Goal: Information Seeking & Learning: Learn about a topic

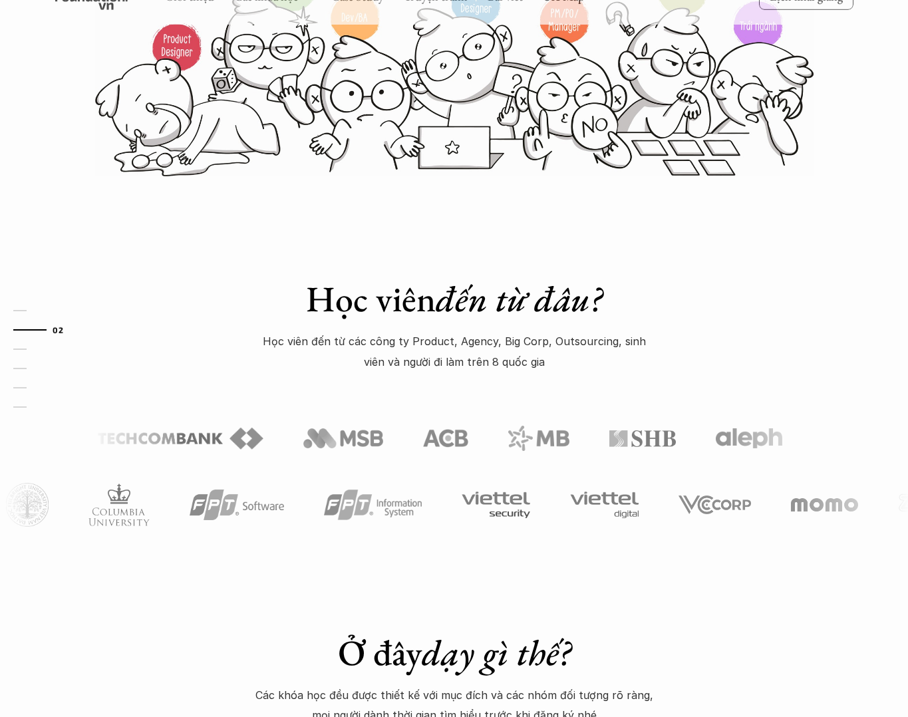
scroll to position [289, 0]
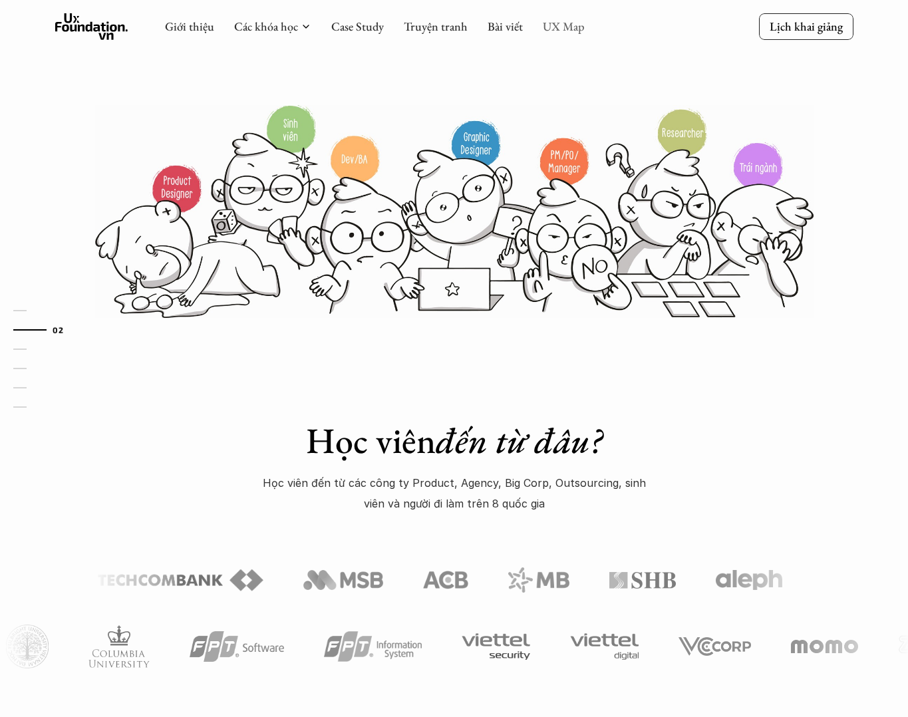
click at [577, 21] on link "UX Map" at bounding box center [564, 26] width 42 height 15
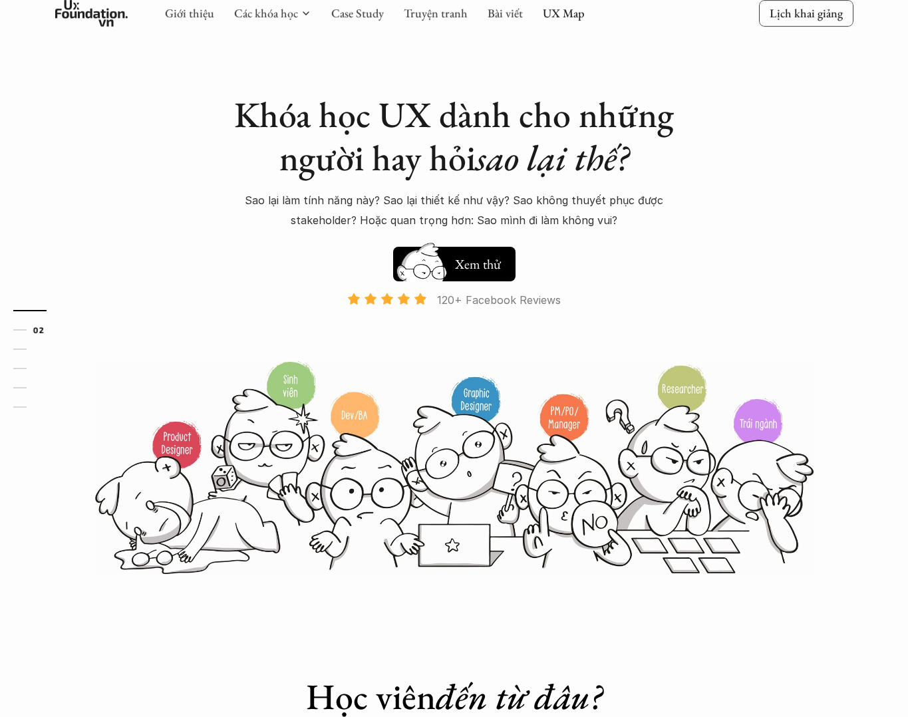
scroll to position [195, 0]
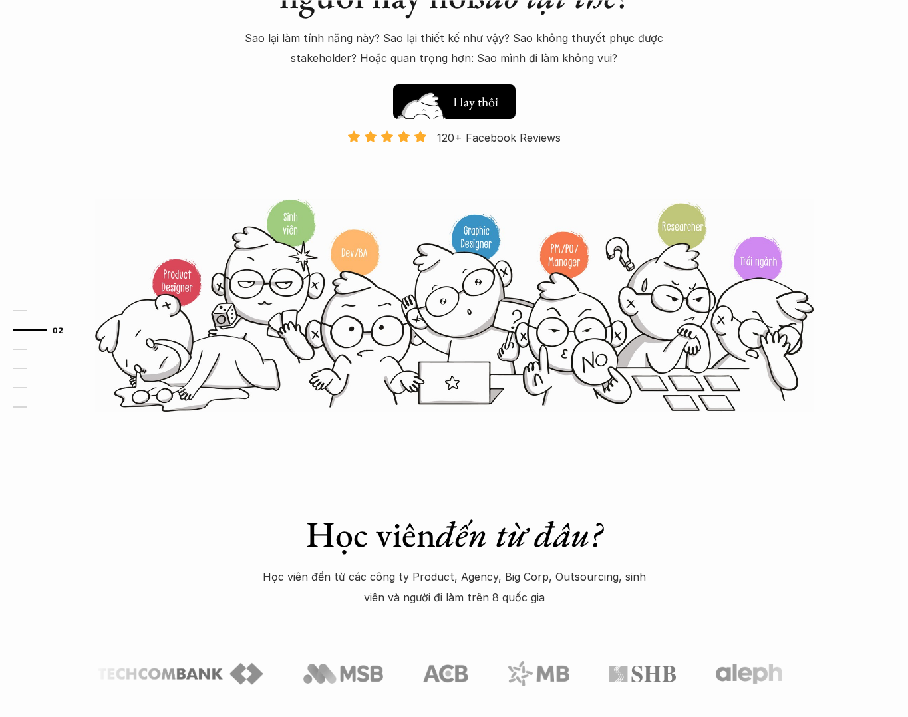
click at [476, 103] on h5 "Xem thử" at bounding box center [477, 105] width 49 height 19
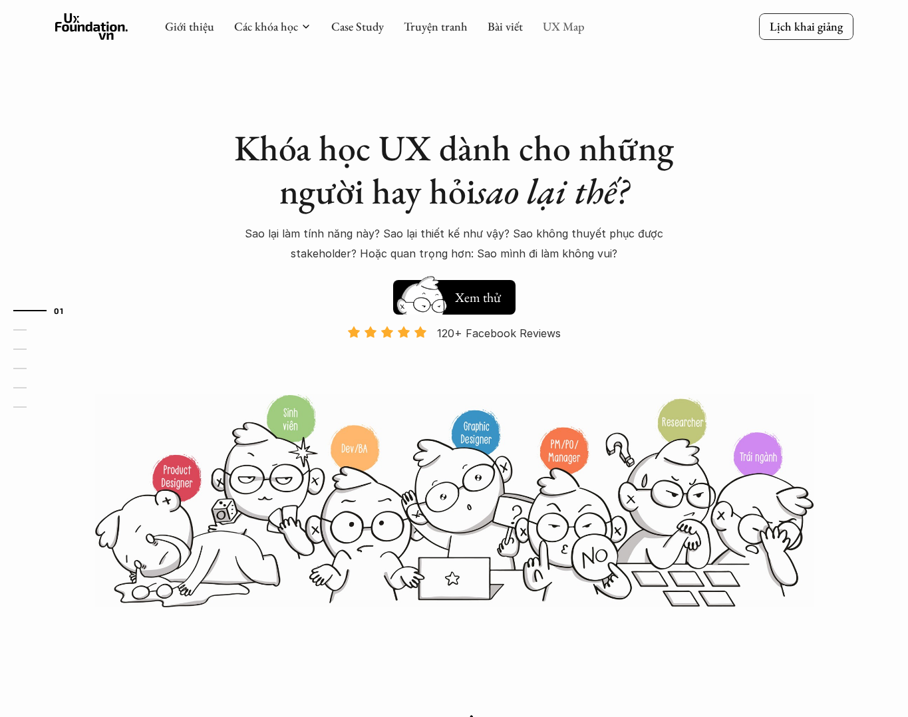
click at [569, 21] on link "UX Map" at bounding box center [564, 26] width 42 height 15
click at [562, 25] on link "UX Map" at bounding box center [564, 26] width 42 height 15
click at [569, 29] on link "UX Map" at bounding box center [564, 26] width 42 height 15
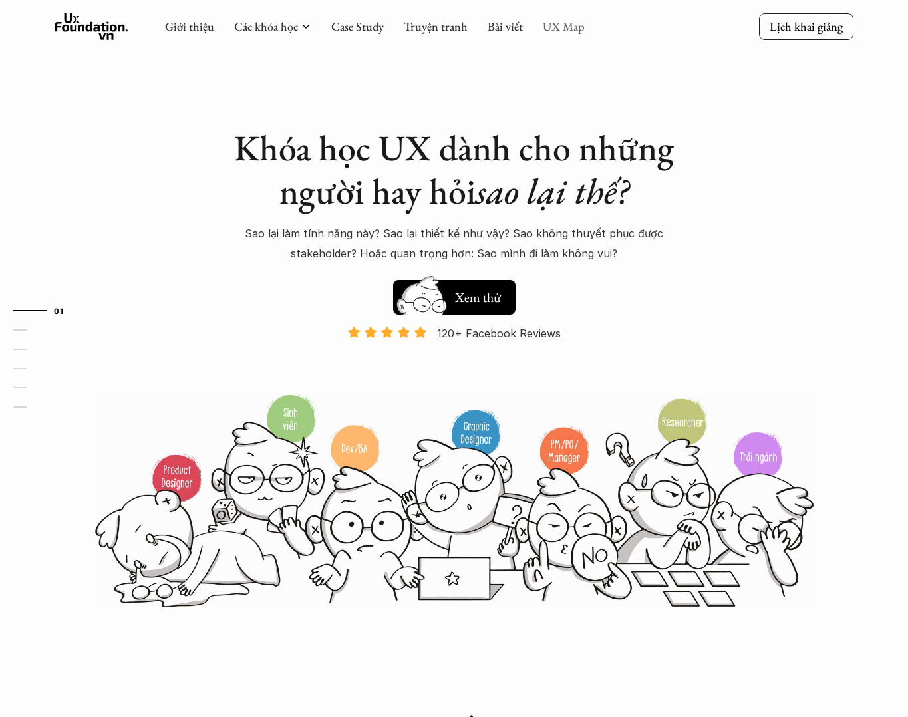
click at [569, 29] on link "UX Map" at bounding box center [564, 26] width 42 height 15
click at [107, 29] on use at bounding box center [91, 26] width 73 height 27
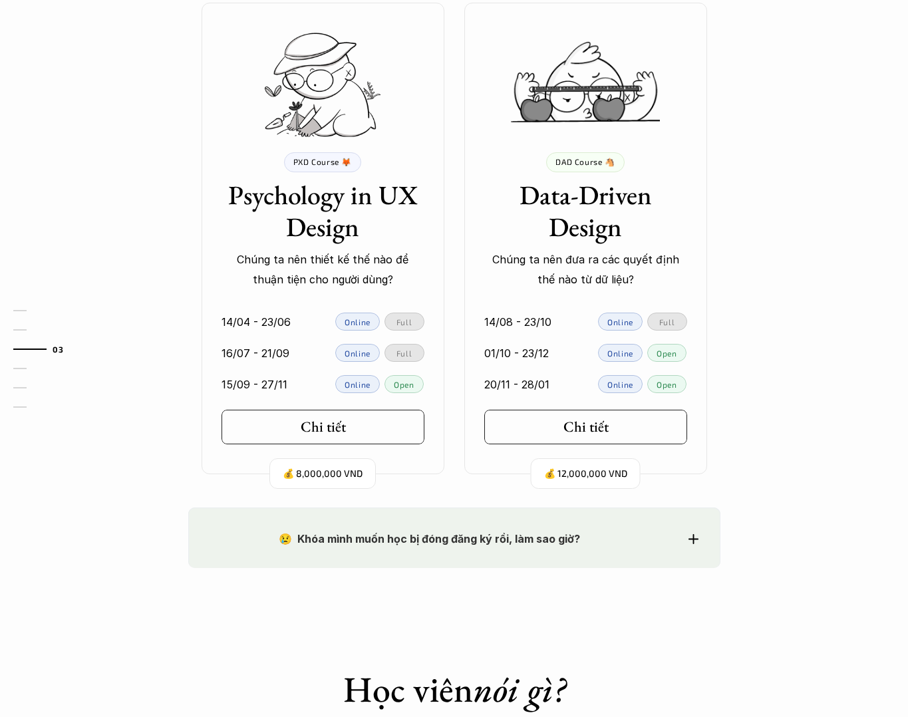
scroll to position [2110, 0]
